Goal: Task Accomplishment & Management: Manage account settings

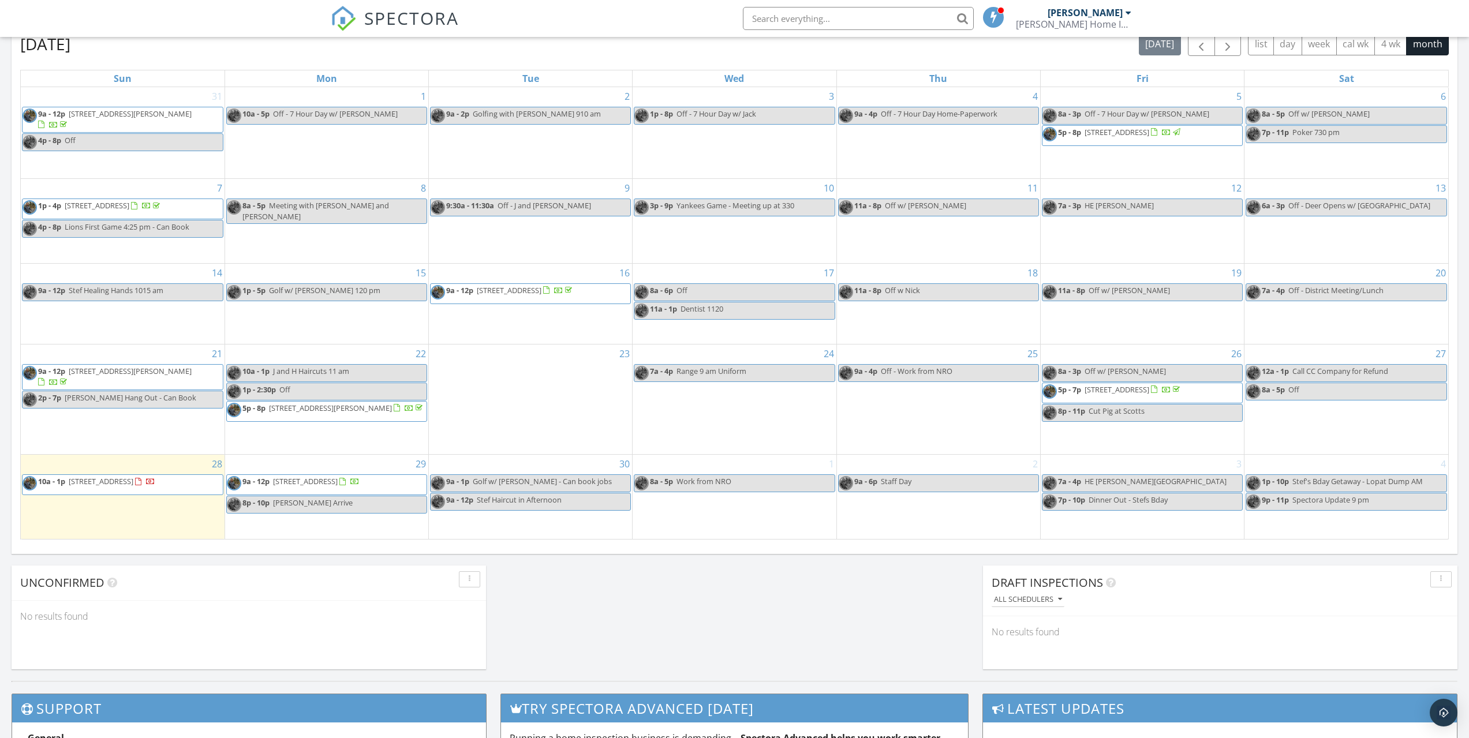
scroll to position [1069, 1487]
click at [133, 485] on span "308 Brakeley Ave, Phillipsburg 08865" at bounding box center [101, 481] width 65 height 10
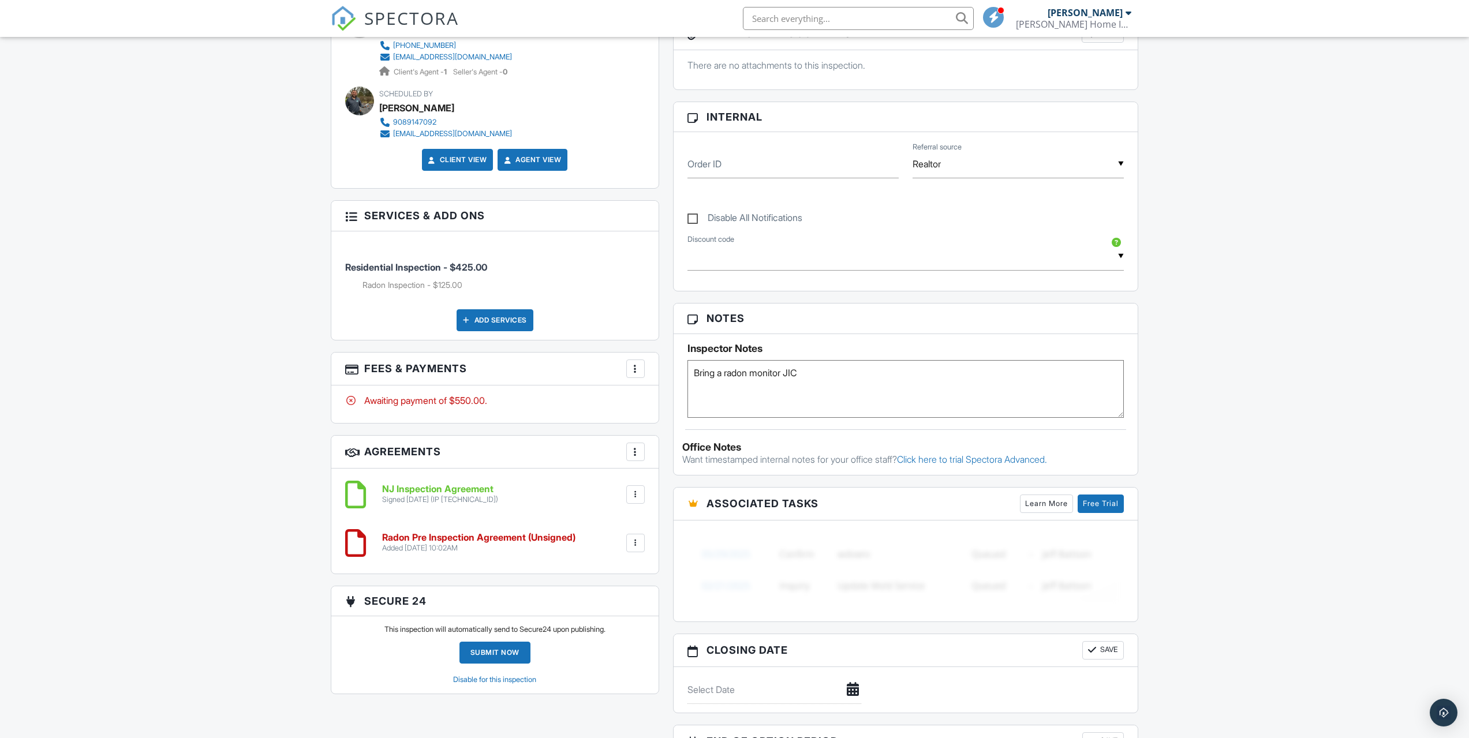
click at [514, 539] on h6 "Radon Pre Inspection Agreement (Unsigned)" at bounding box center [478, 538] width 193 height 10
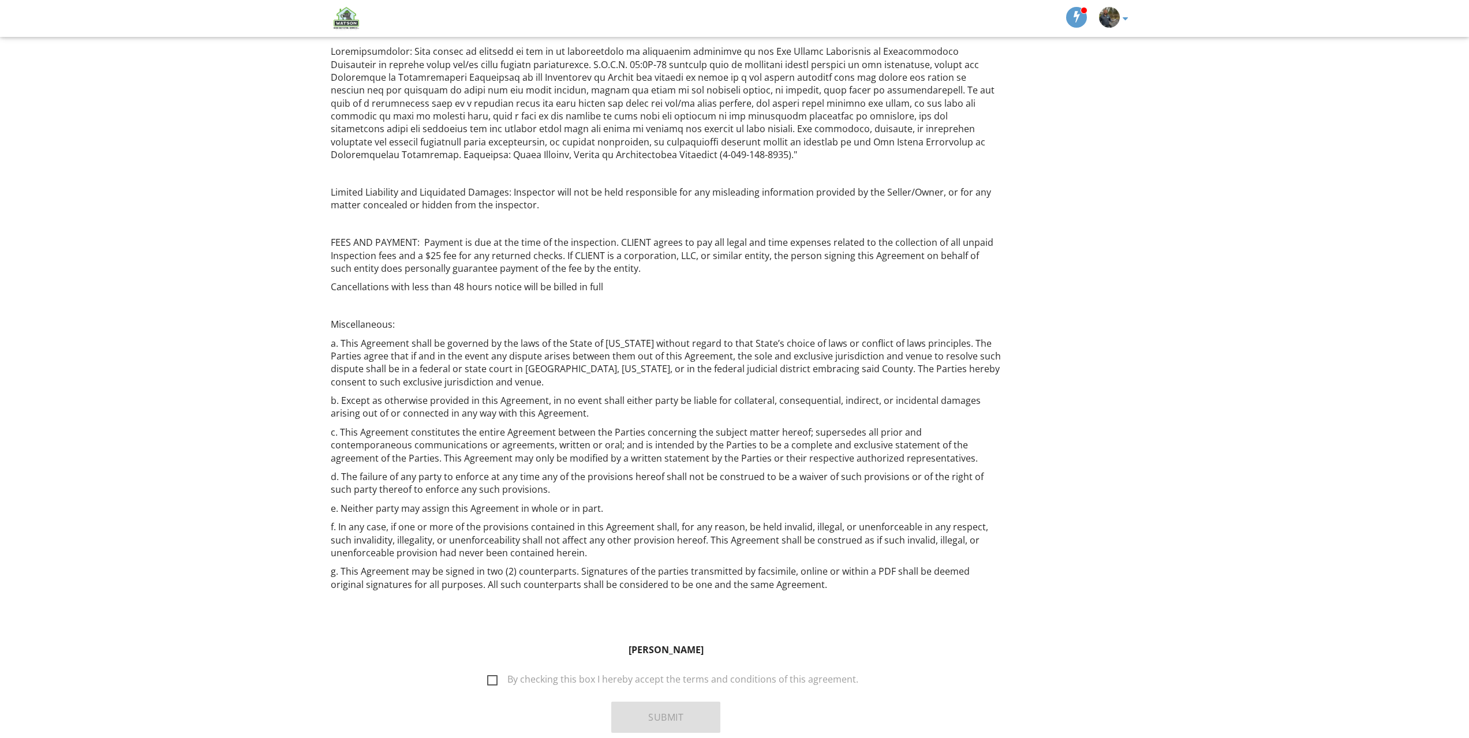
scroll to position [1679, 0]
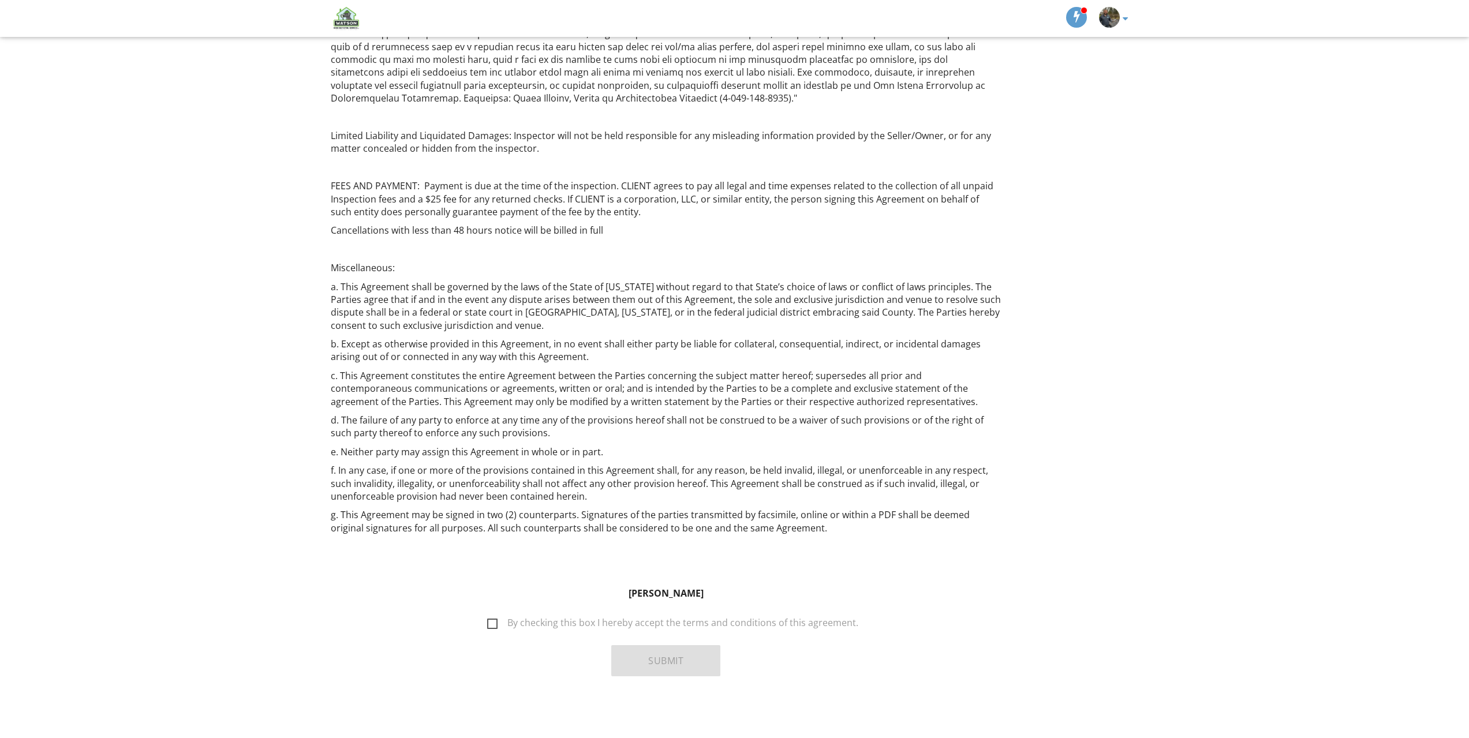
click at [492, 623] on label "By checking this box I hereby accept the terms and conditions of this agreement." at bounding box center [672, 625] width 371 height 14
click at [488, 621] on input "By checking this box I hereby accept the terms and conditions of this agreement." at bounding box center [484, 618] width 8 height 8
checkbox input "true"
click at [657, 656] on button "Submit" at bounding box center [665, 660] width 109 height 31
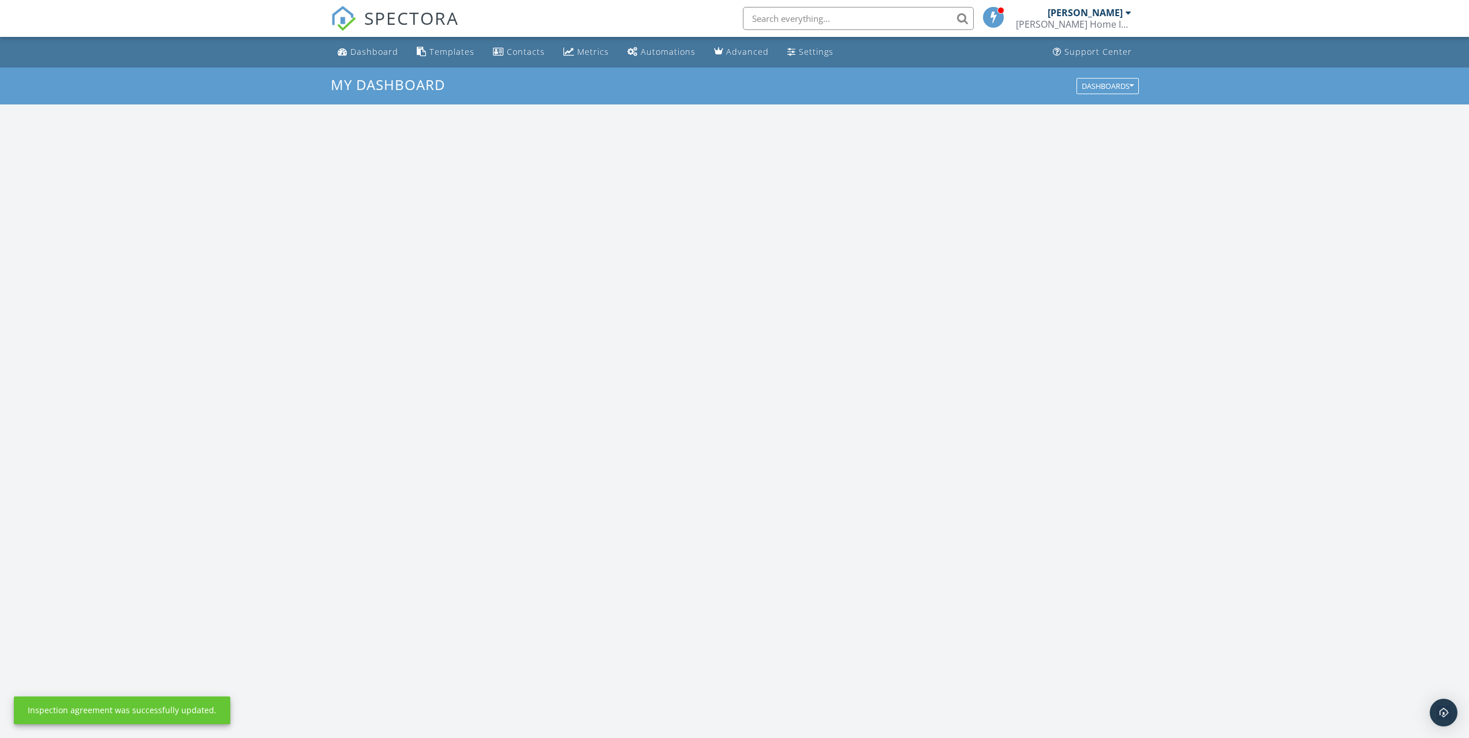
scroll to position [1069, 1487]
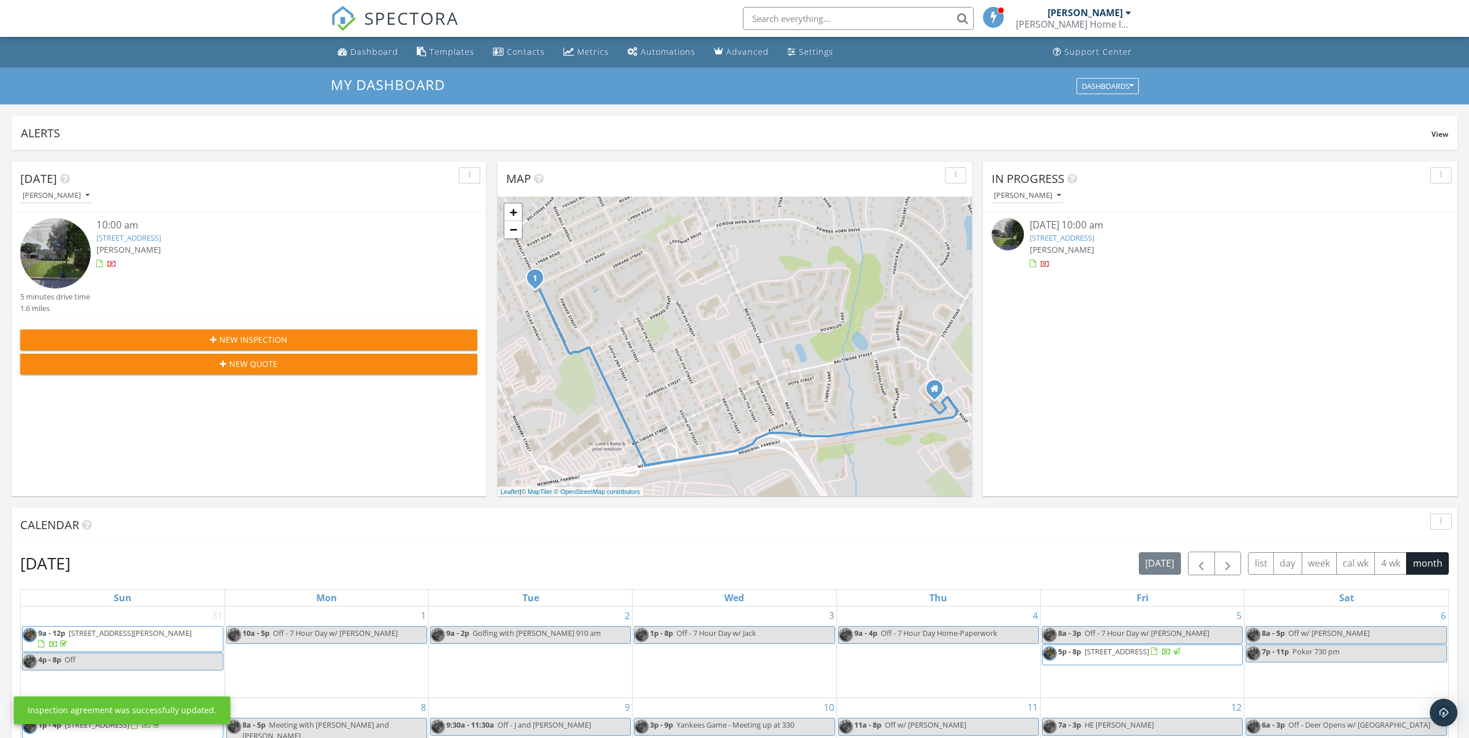
click at [1008, 240] on img at bounding box center [1008, 234] width 32 height 32
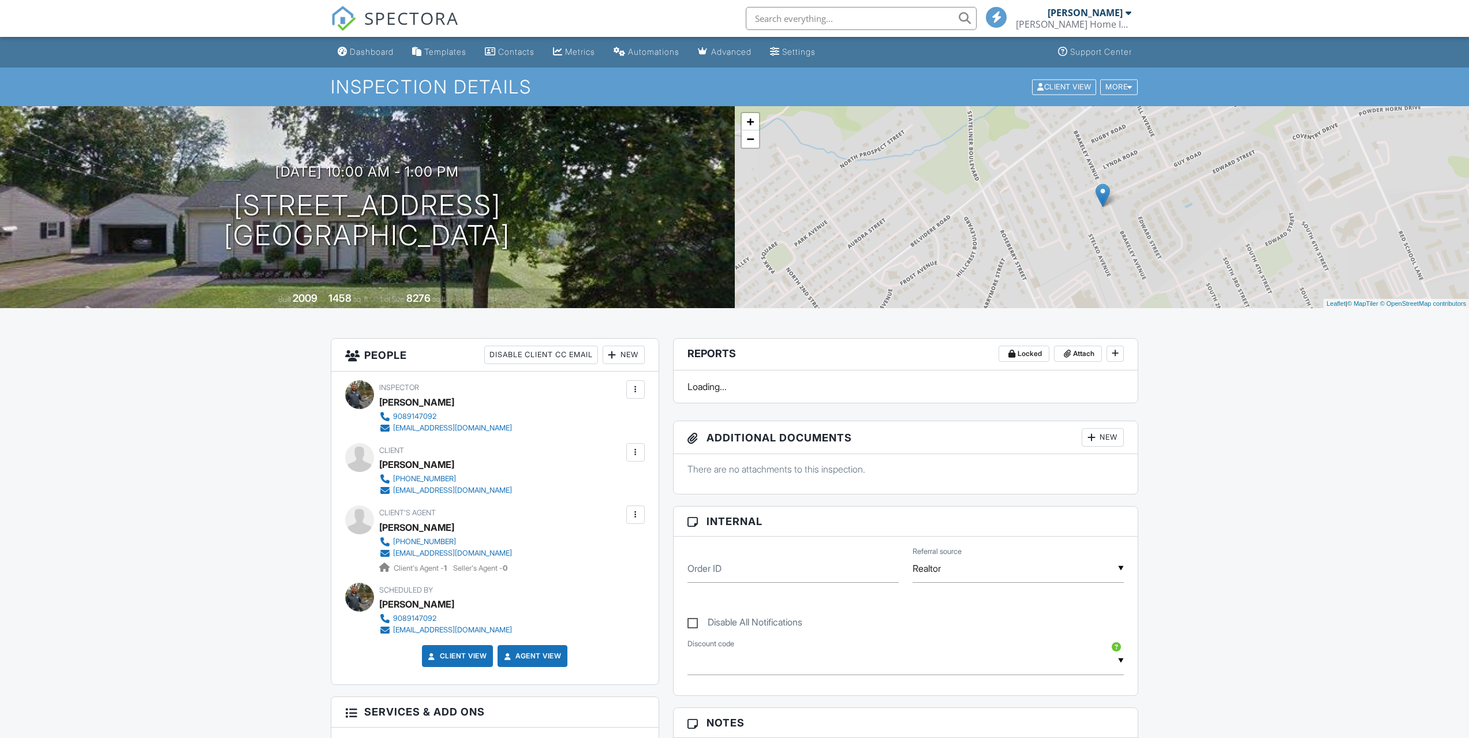
scroll to position [462, 0]
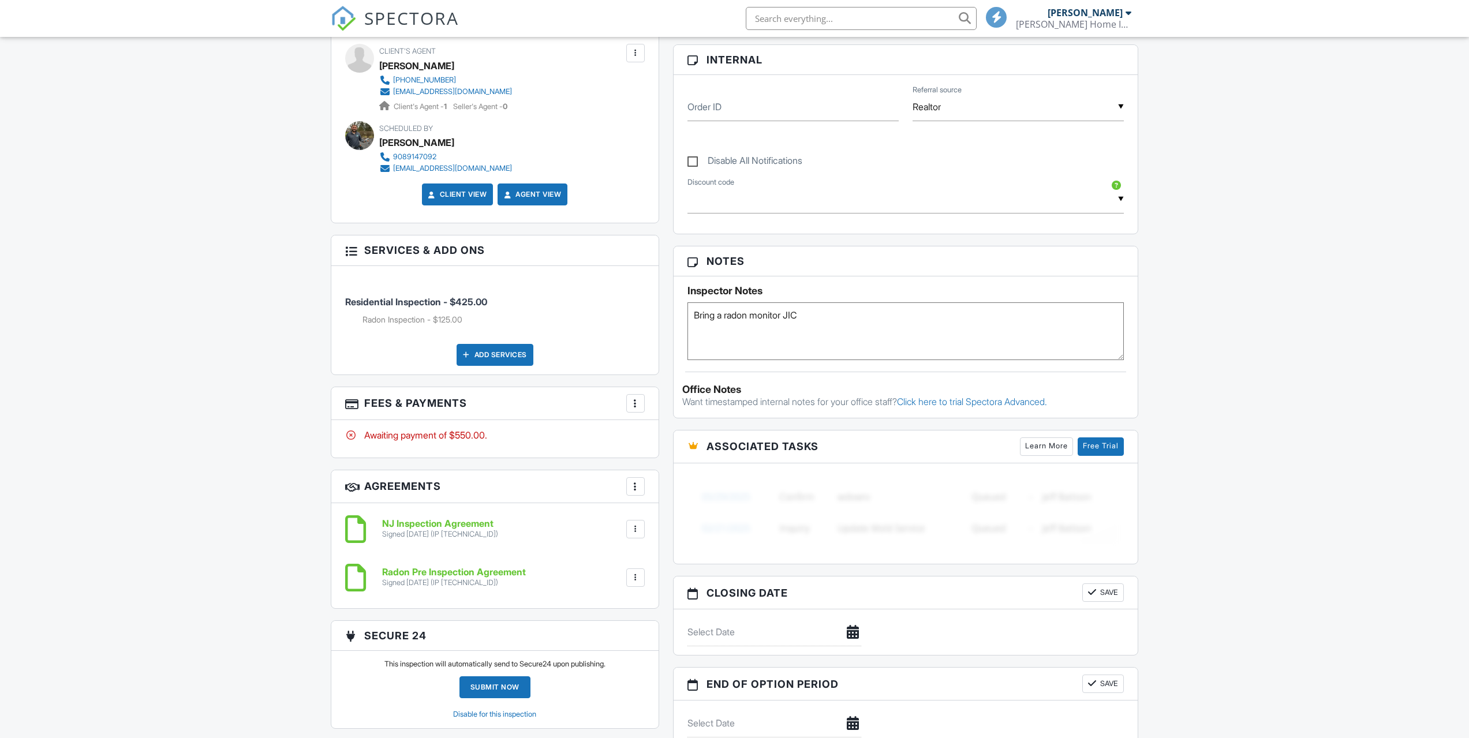
click at [636, 401] on div at bounding box center [636, 404] width 12 height 12
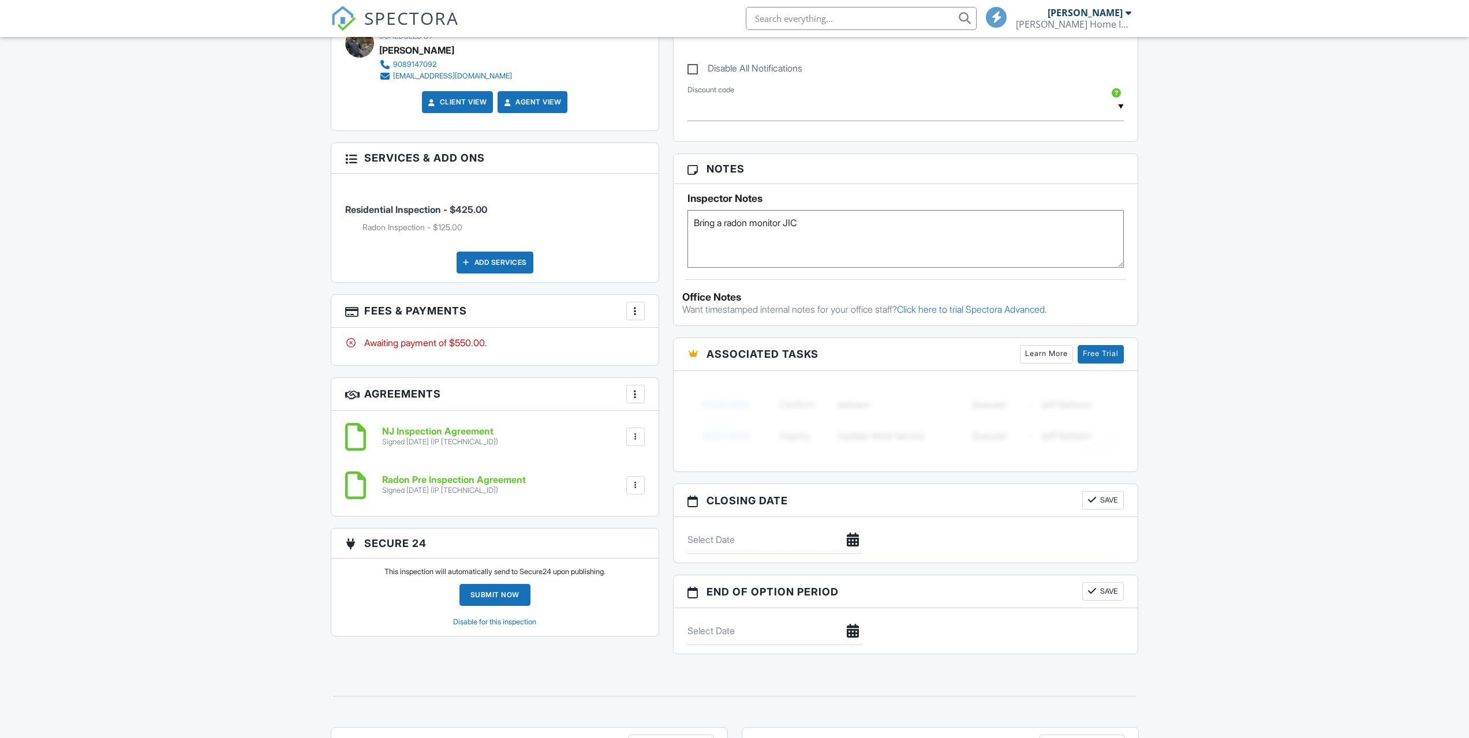
click at [636, 320] on div "More Edit Fees & Payments Add Services View Invoice Paid In Full" at bounding box center [635, 311] width 18 height 18
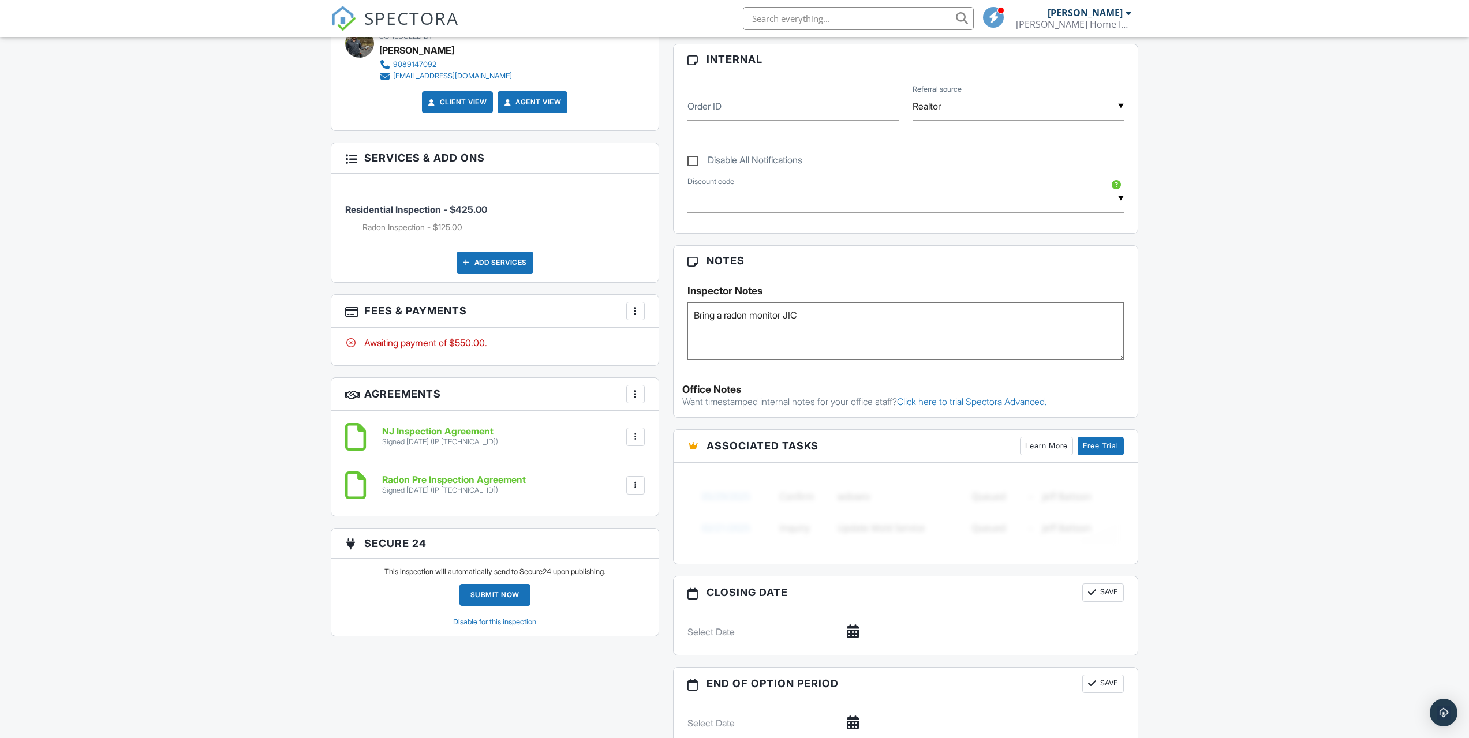
click at [634, 306] on div at bounding box center [636, 311] width 12 height 12
click at [673, 437] on div "Paid In Full" at bounding box center [693, 433] width 111 height 14
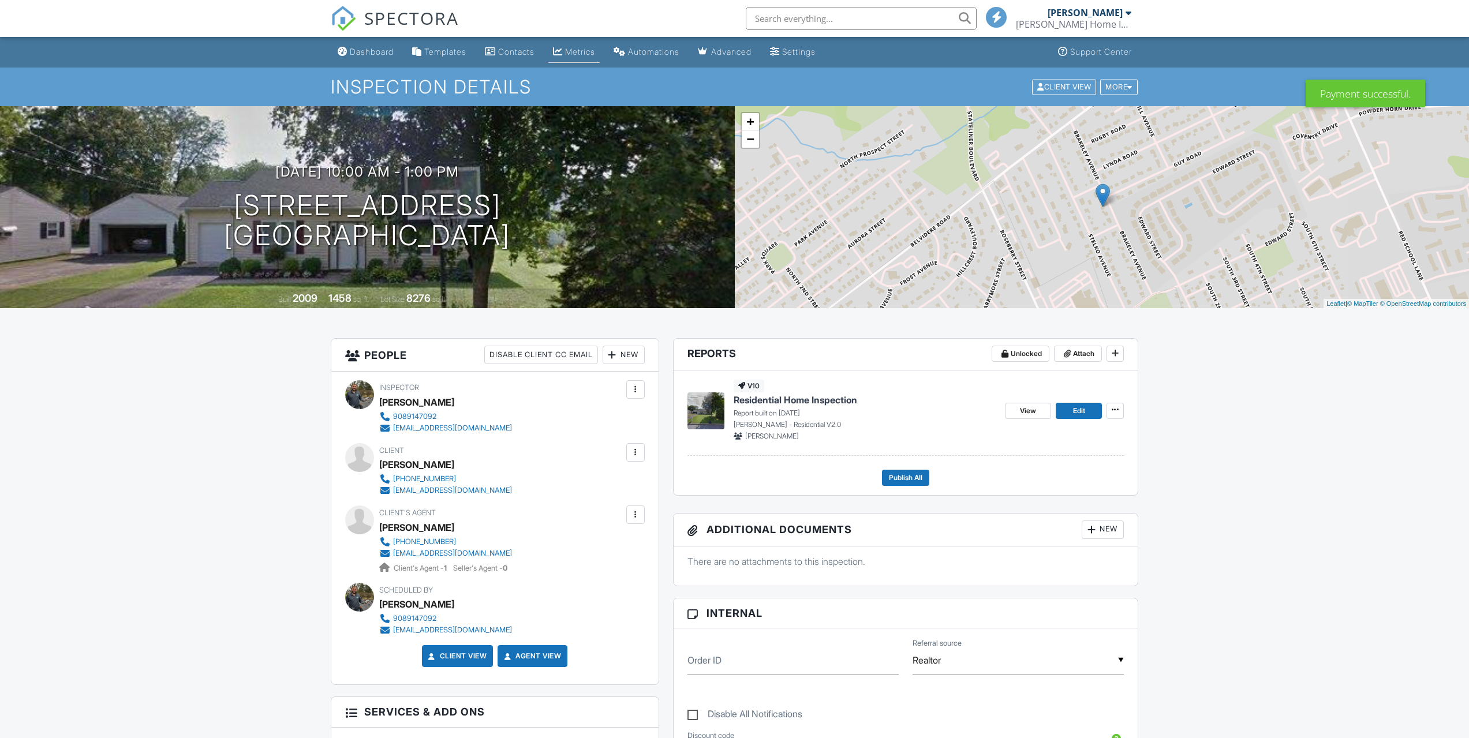
click at [586, 53] on div "Metrics" at bounding box center [580, 52] width 30 height 10
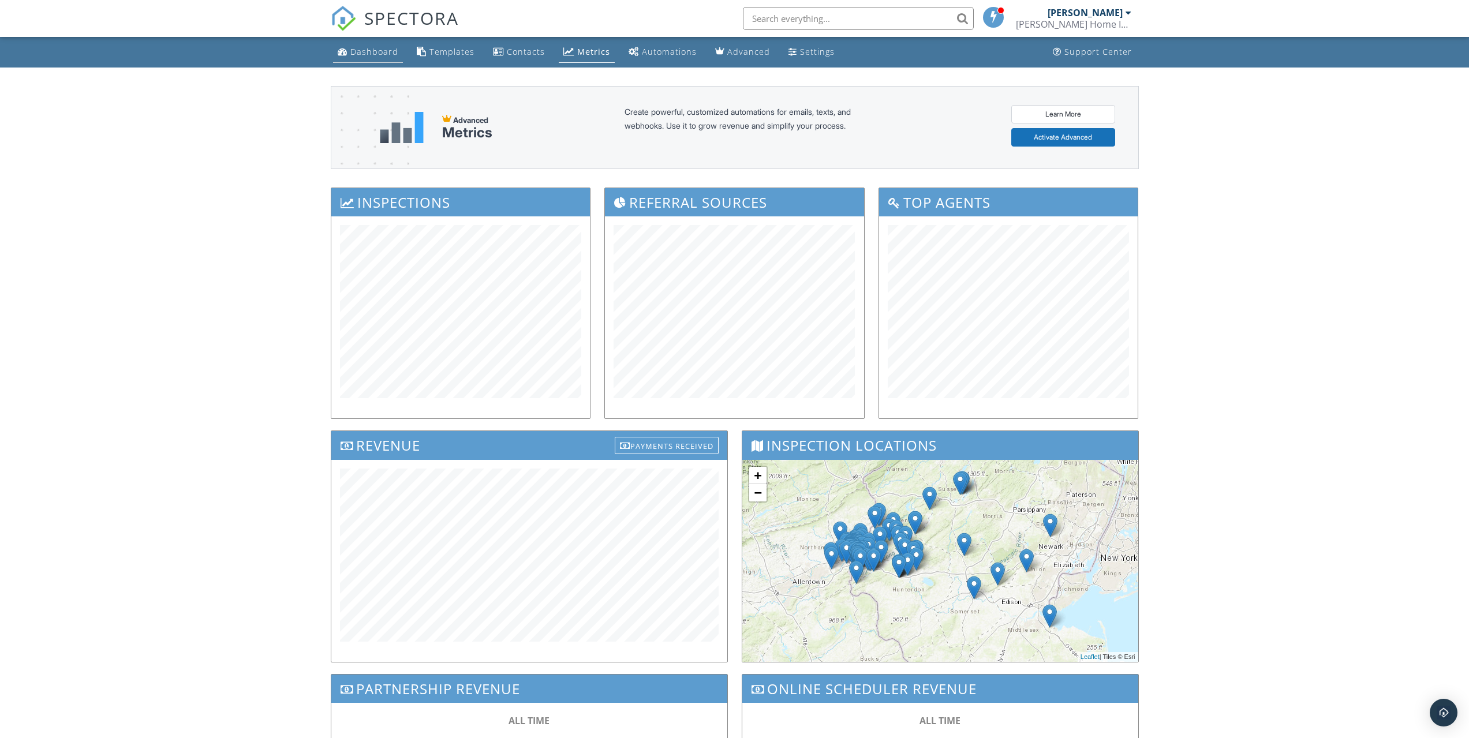
click at [359, 43] on link "Dashboard" at bounding box center [368, 52] width 70 height 21
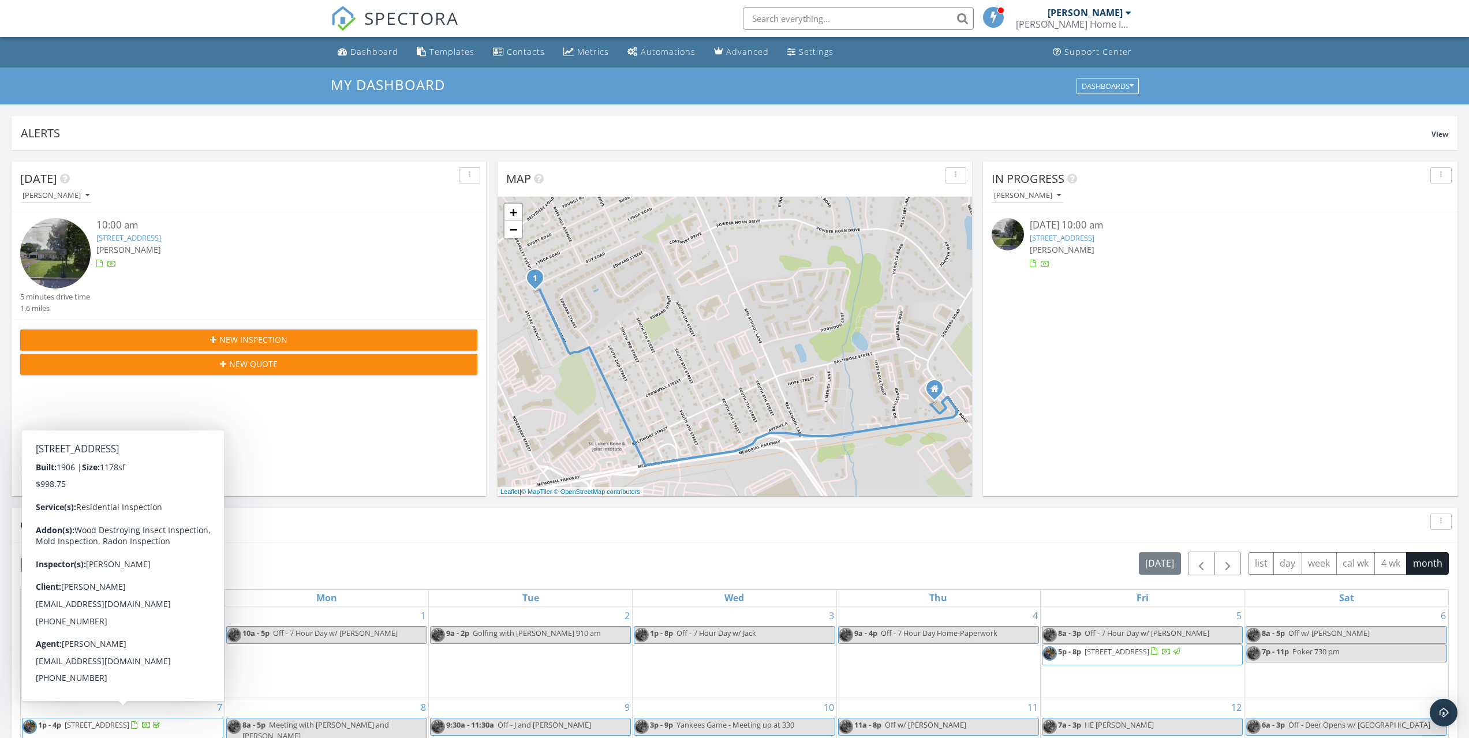
click at [361, 475] on div "[DATE] [PERSON_NAME] 10:00 am [STREET_ADDRESS] [PERSON_NAME] 5 minutes drive ti…" at bounding box center [249, 329] width 475 height 335
